Goal: Register for event/course

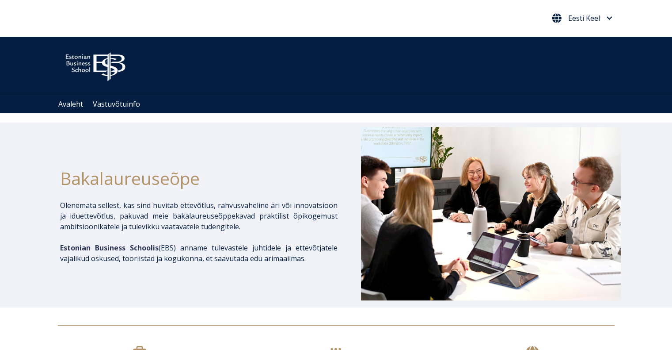
click at [587, 17] on span "Eesti Keel" at bounding box center [585, 18] width 32 height 7
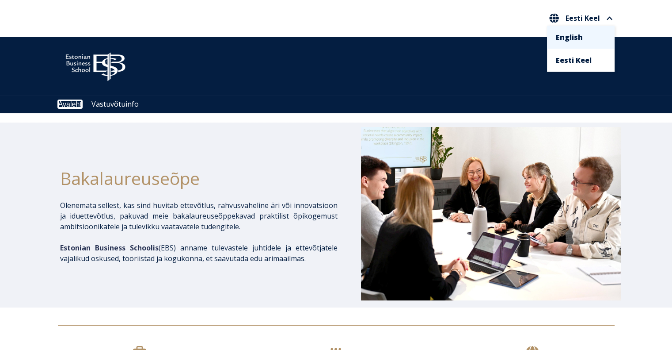
click at [75, 105] on link "Avaleht" at bounding box center [69, 104] width 23 height 8
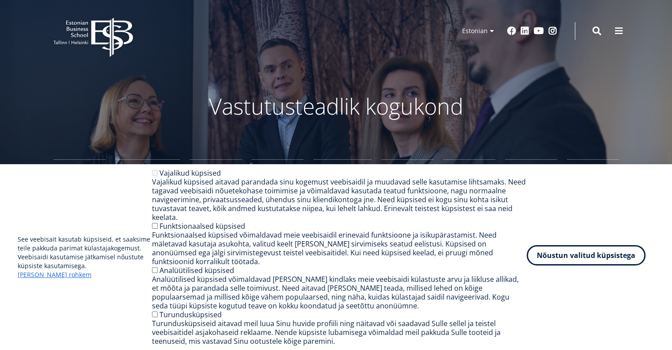
click at [599, 265] on button "Nõustun valitud küpsistega" at bounding box center [586, 255] width 119 height 20
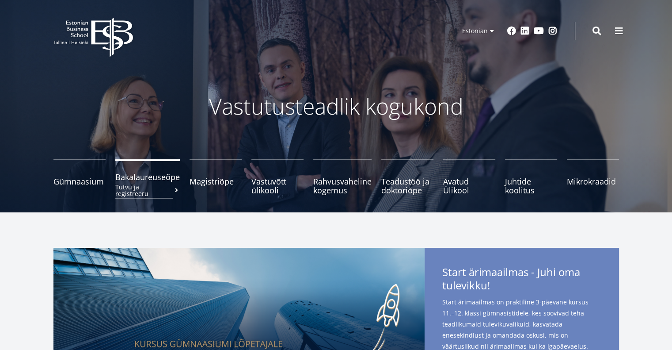
click at [142, 183] on small "Tutvu ja registreeru" at bounding box center [147, 189] width 65 height 13
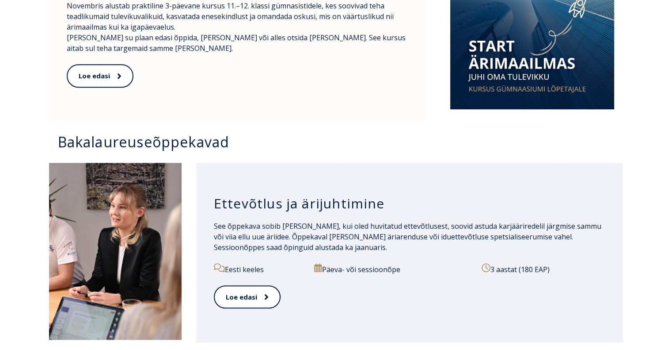
scroll to position [619, 0]
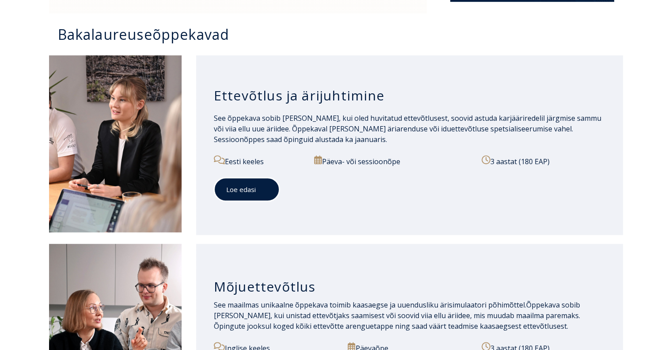
click at [261, 191] on span at bounding box center [261, 189] width 11 height 9
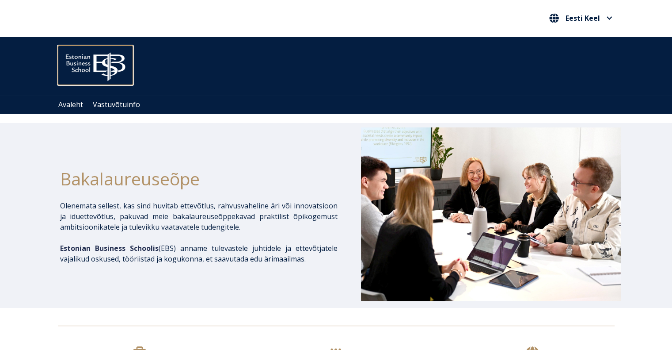
click at [103, 61] on img at bounding box center [95, 65] width 75 height 38
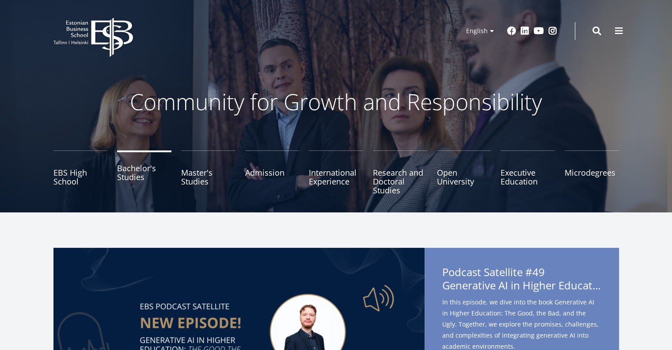
click at [144, 171] on link "Bachelor's Studies" at bounding box center [144, 172] width 54 height 44
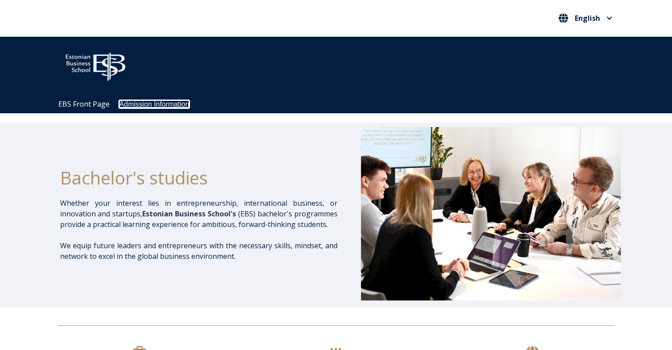
click at [152, 103] on link "Admission Information" at bounding box center [154, 104] width 70 height 8
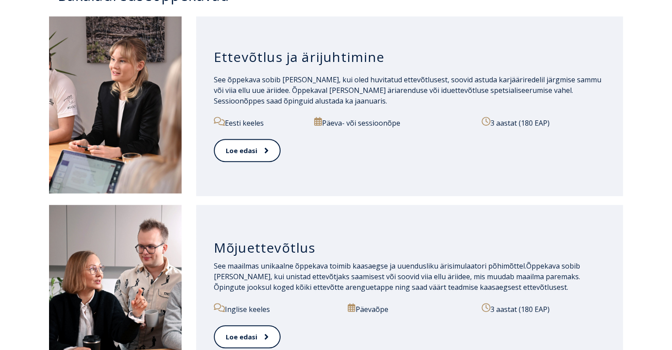
scroll to position [663, 0]
